Goal: Task Accomplishment & Management: Manage account settings

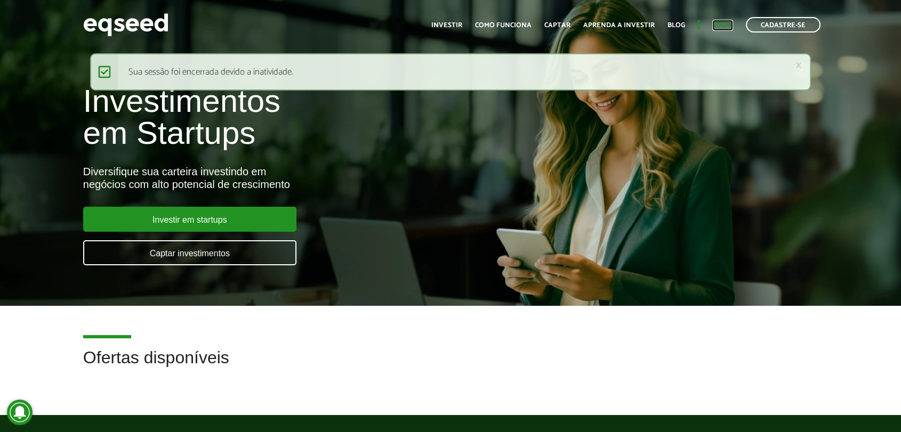
click at [723, 25] on link "Login" at bounding box center [722, 25] width 21 height 7
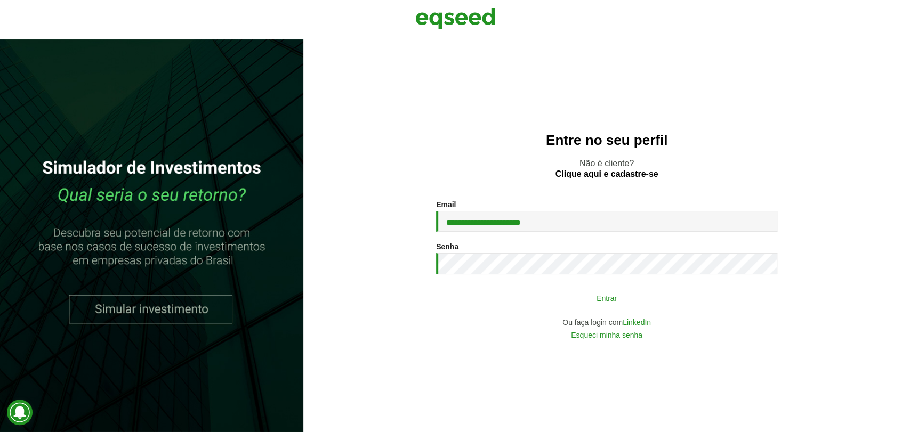
click at [518, 304] on button "Entrar" at bounding box center [606, 298] width 277 height 20
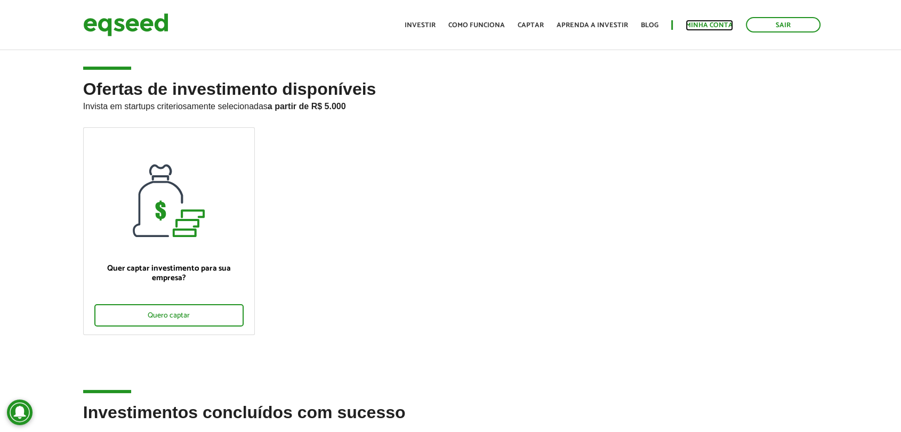
click at [699, 26] on link "Minha conta" at bounding box center [708, 25] width 47 height 7
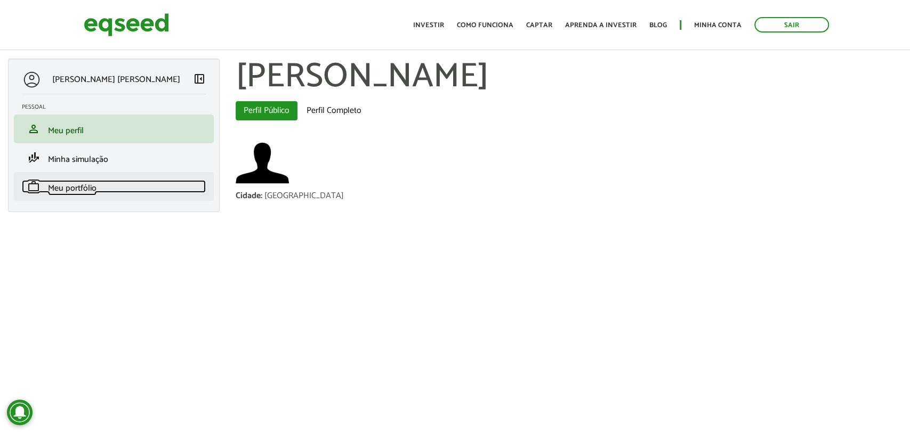
click at [81, 185] on span "Meu portfólio" at bounding box center [72, 188] width 49 height 14
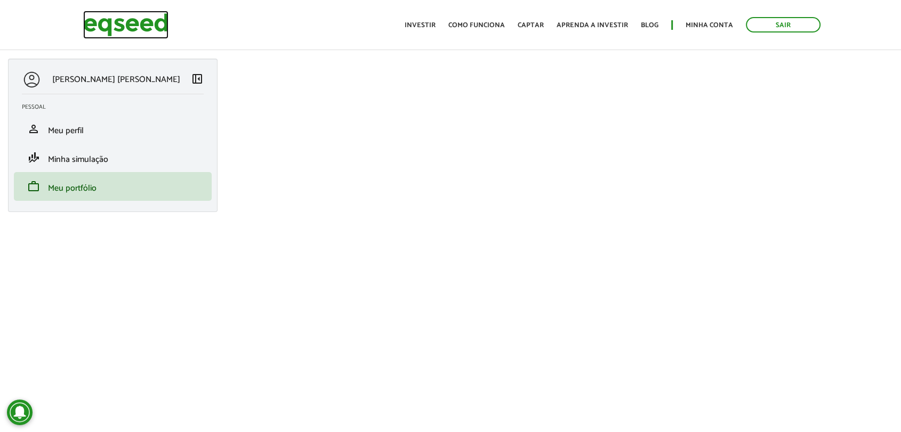
click at [115, 31] on img at bounding box center [125, 25] width 85 height 28
